Goal: Transaction & Acquisition: Purchase product/service

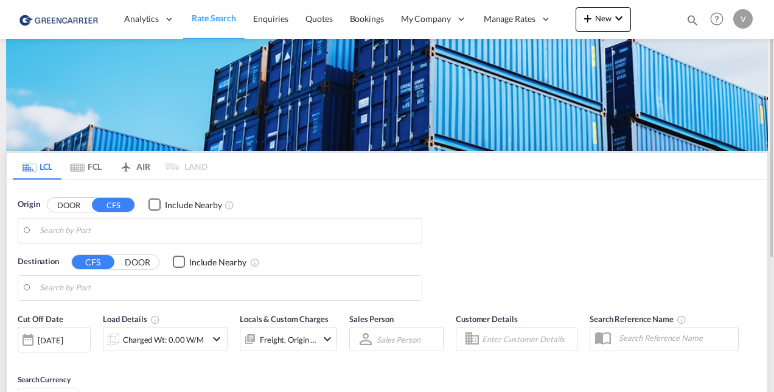
type input "[GEOGRAPHIC_DATA], THBKK"
type input "[GEOGRAPHIC_DATA] ([GEOGRAPHIC_DATA]), CZPRG"
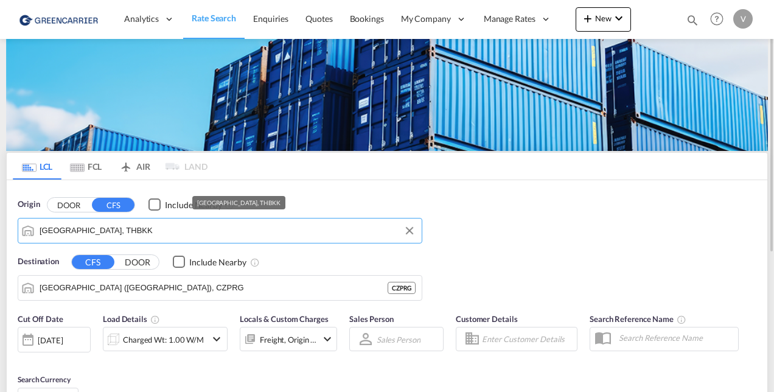
click at [114, 239] on input "[GEOGRAPHIC_DATA], THBKK" at bounding box center [228, 231] width 376 height 18
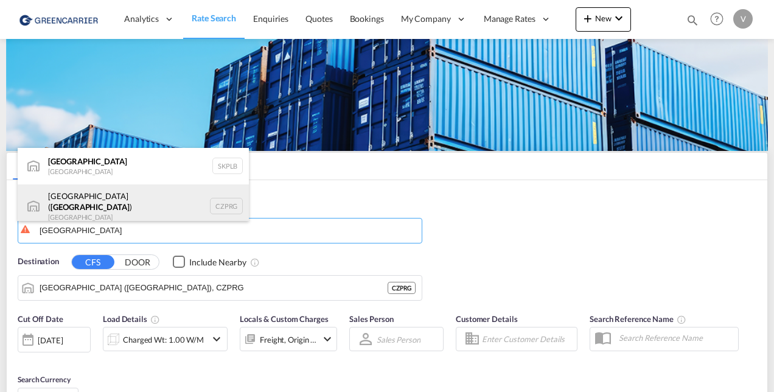
click at [85, 201] on div "[GEOGRAPHIC_DATA] ( [GEOGRAPHIC_DATA] ) [GEOGRAPHIC_DATA] CZPRG" at bounding box center [133, 206] width 231 height 44
type input "[GEOGRAPHIC_DATA] ([GEOGRAPHIC_DATA]), CZPRG"
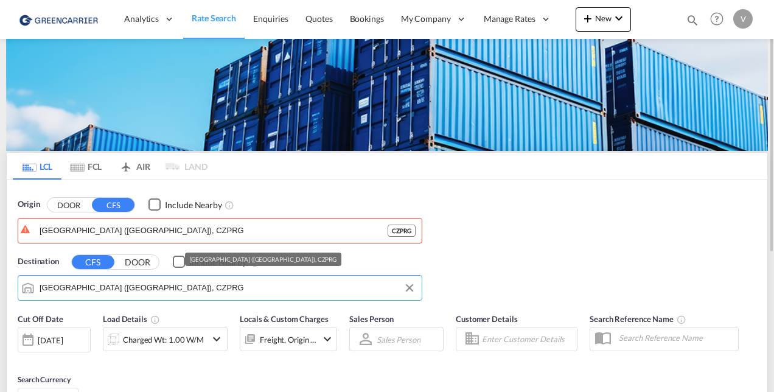
click at [119, 293] on input "[GEOGRAPHIC_DATA] ([GEOGRAPHIC_DATA]), CZPRG" at bounding box center [228, 288] width 376 height 18
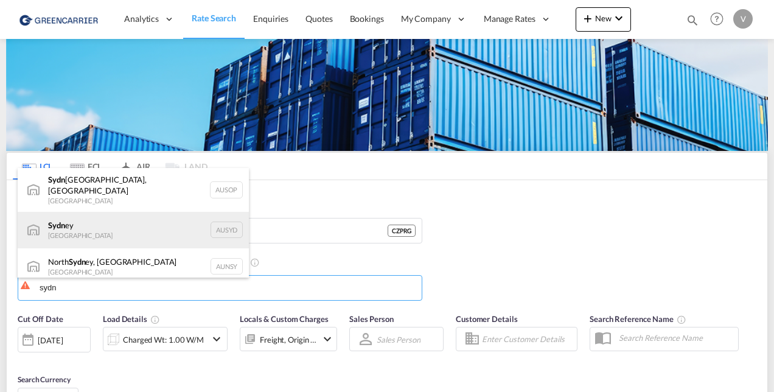
click at [125, 223] on div "Sydn ey [GEOGRAPHIC_DATA] AUSYD" at bounding box center [133, 230] width 231 height 37
type input "[GEOGRAPHIC_DATA], AUSYD"
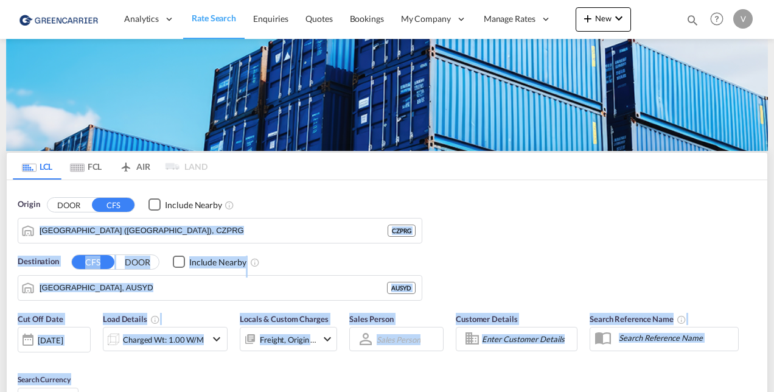
drag, startPoint x: 773, startPoint y: 150, endPoint x: 776, endPoint y: 204, distance: 53.6
click at [773, 204] on html "Analytics Reports Dashboard Rate Search Enquiries Quotes" at bounding box center [387, 196] width 774 height 392
drag, startPoint x: 776, startPoint y: 204, endPoint x: 685, endPoint y: 279, distance: 118.4
click at [685, 279] on div "Origin DOOR CFS Include Nearby [GEOGRAPHIC_DATA] ([GEOGRAPHIC_DATA]), CZPRG CZP…" at bounding box center [387, 243] width 761 height 127
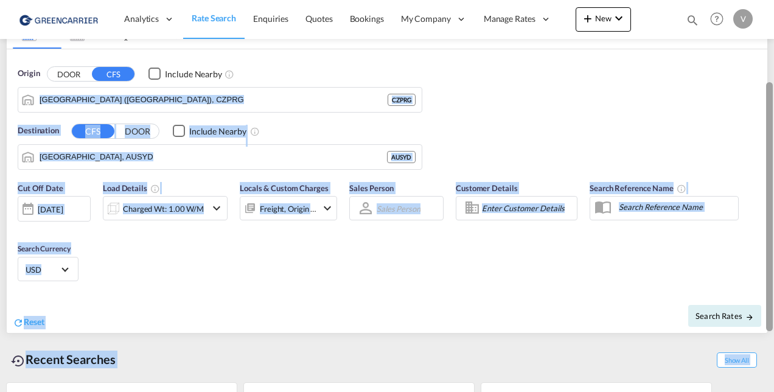
scroll to position [134, 0]
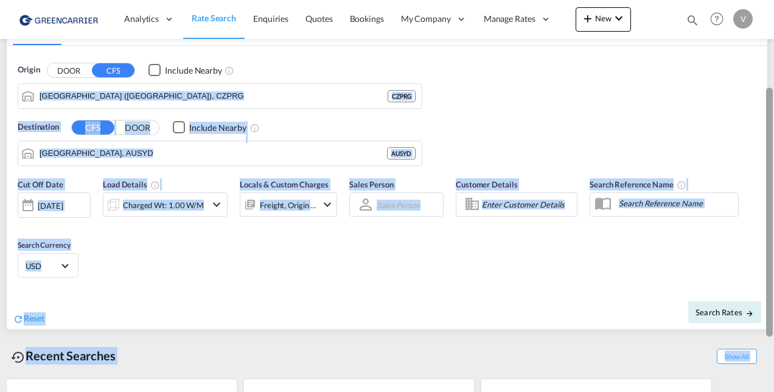
drag, startPoint x: 771, startPoint y: 185, endPoint x: 776, endPoint y: 259, distance: 74.4
click at [773, 259] on html "Analytics Reports Dashboard Rate Search Enquiries Quotes" at bounding box center [387, 196] width 774 height 392
click at [680, 113] on div "Origin DOOR CFS Include Nearby [GEOGRAPHIC_DATA] ([GEOGRAPHIC_DATA]), CZPRG CZP…" at bounding box center [387, 109] width 761 height 127
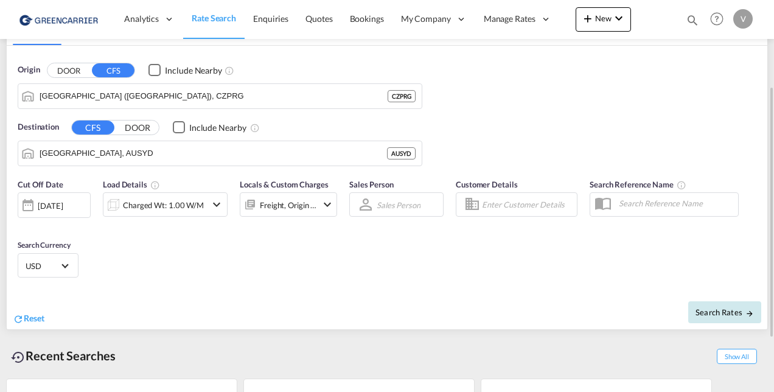
click at [722, 301] on button "Search Rates" at bounding box center [724, 312] width 73 height 22
type input "CZPRG to AUSYD / [DATE]"
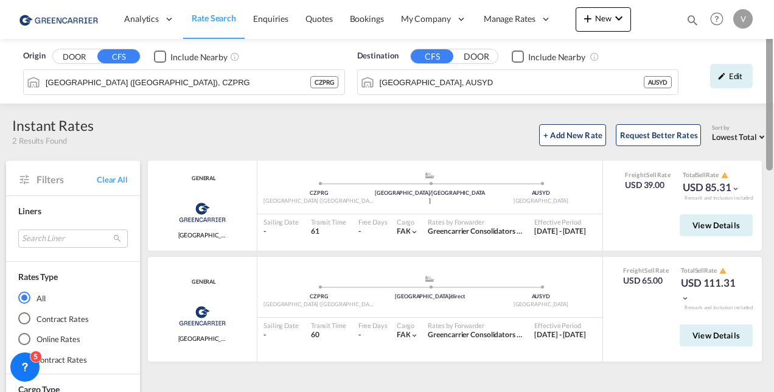
drag, startPoint x: 770, startPoint y: 82, endPoint x: 773, endPoint y: 27, distance: 55.4
click at [773, 27] on md-content "Analytics Reports Dashboard Rate Search Enquiries Quotes Bookings" at bounding box center [387, 196] width 774 height 392
click at [738, 79] on div "Edit" at bounding box center [731, 76] width 43 height 24
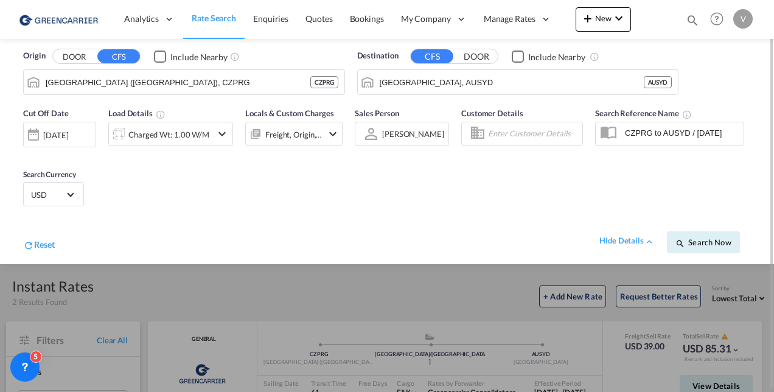
click at [225, 138] on md-icon "icon-chevron-down" at bounding box center [222, 134] width 15 height 15
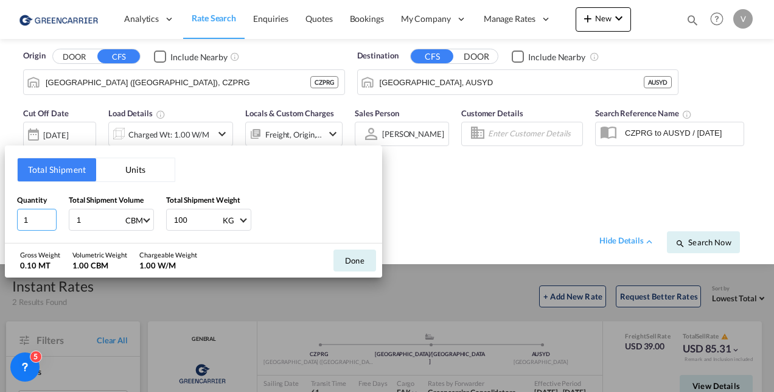
click at [35, 215] on input "1" at bounding box center [37, 220] width 40 height 22
type input "8"
type input "15.744"
type input "1021"
click at [351, 255] on button "Done" at bounding box center [354, 260] width 43 height 22
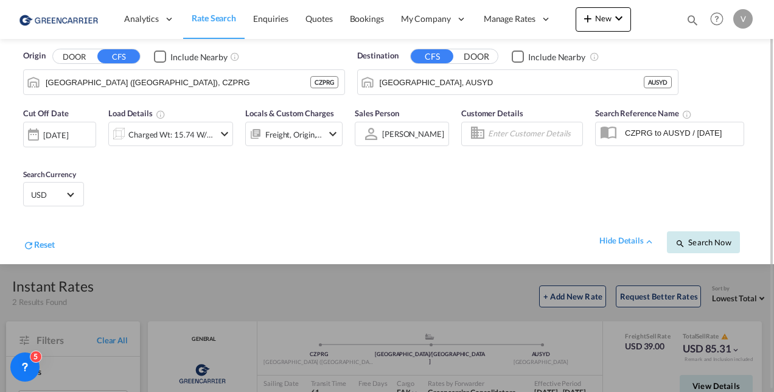
click at [701, 237] on span "Search Now" at bounding box center [702, 242] width 55 height 10
